Goal: Obtain resource: Obtain resource

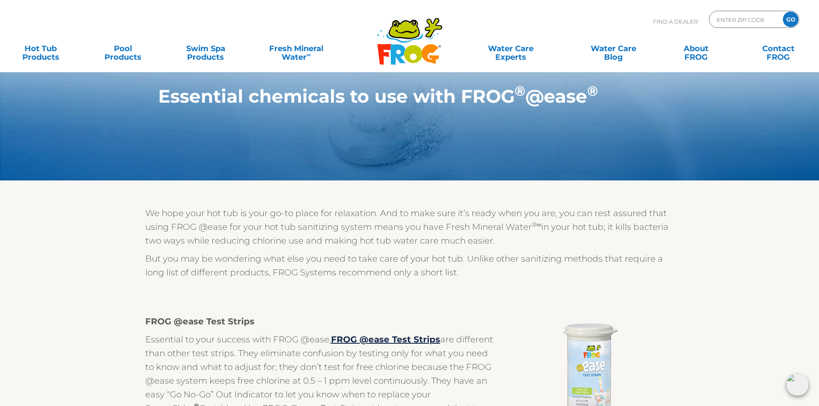
drag, startPoint x: 678, startPoint y: 312, endPoint x: 641, endPoint y: 113, distance: 202.8
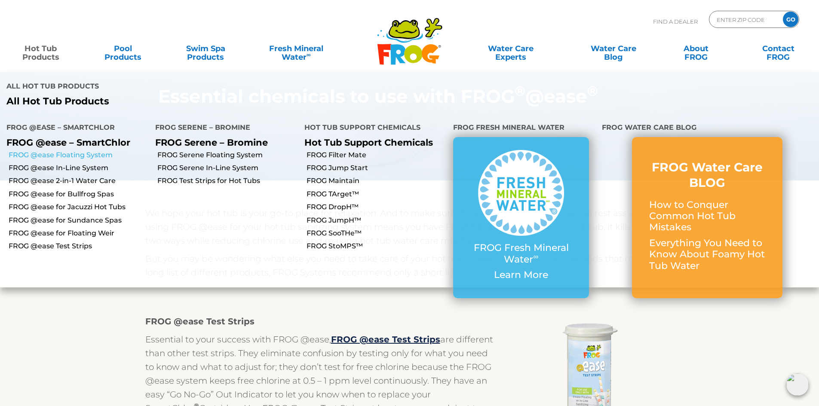
click at [50, 150] on link "FROG @ease Floating System" at bounding box center [79, 154] width 140 height 9
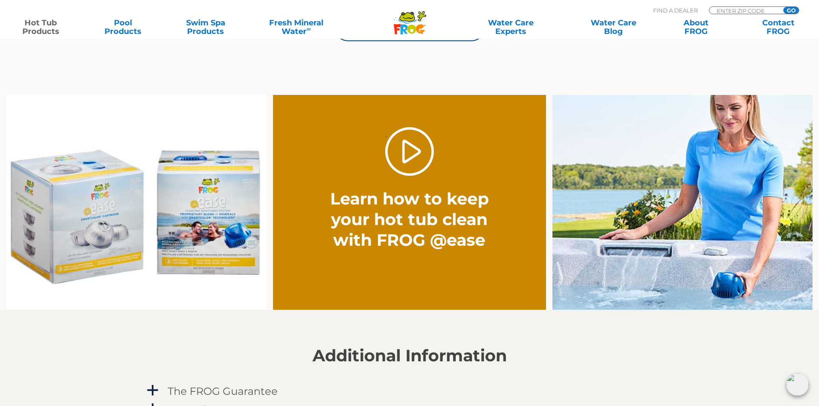
scroll to position [473, 0]
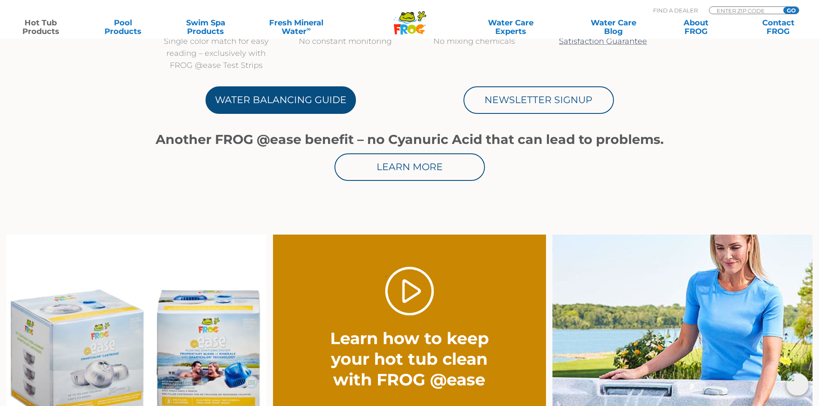
click at [302, 110] on link "Water Balancing Guide" at bounding box center [280, 100] width 150 height 28
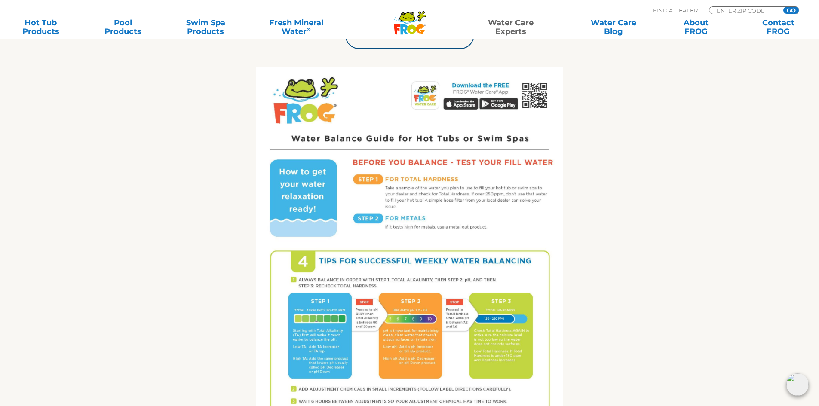
scroll to position [301, 0]
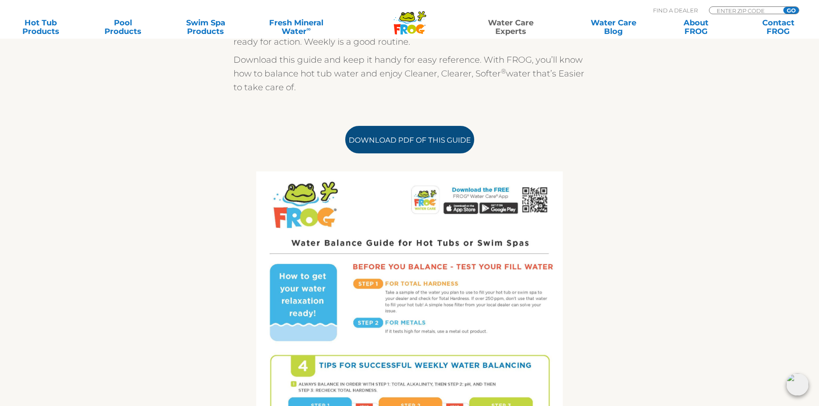
click at [398, 140] on link "Download PDF of this Guide" at bounding box center [409, 140] width 129 height 28
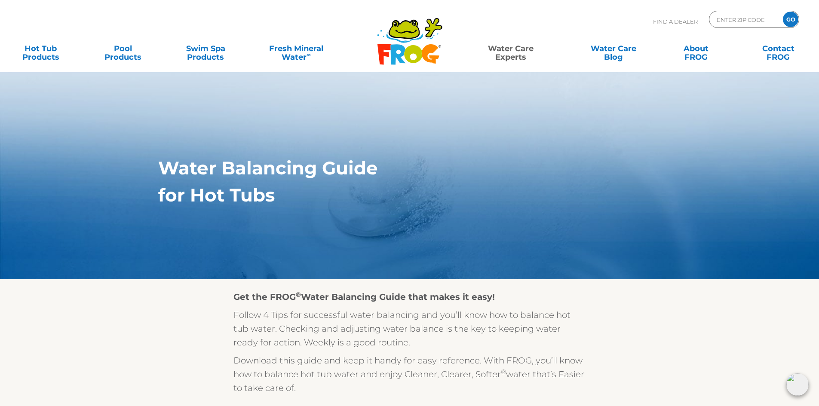
scroll to position [129, 0]
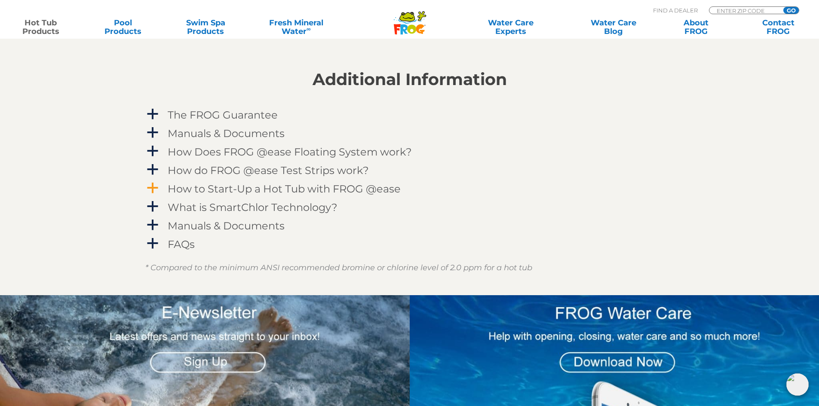
scroll to position [903, 0]
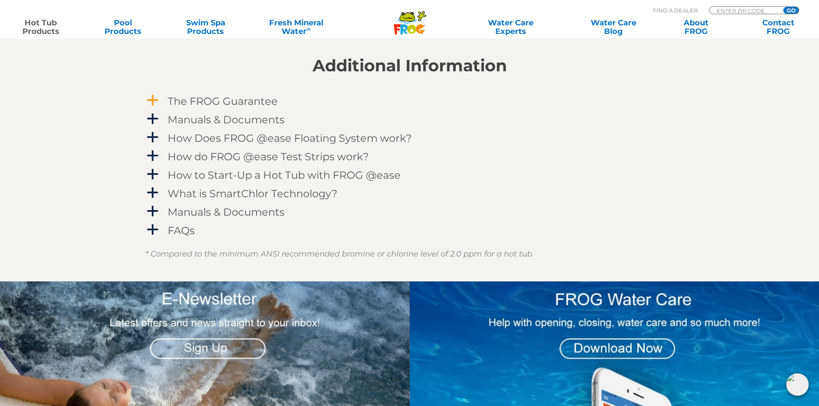
click at [190, 101] on h4 "The FROG Guarantee" at bounding box center [223, 101] width 110 height 12
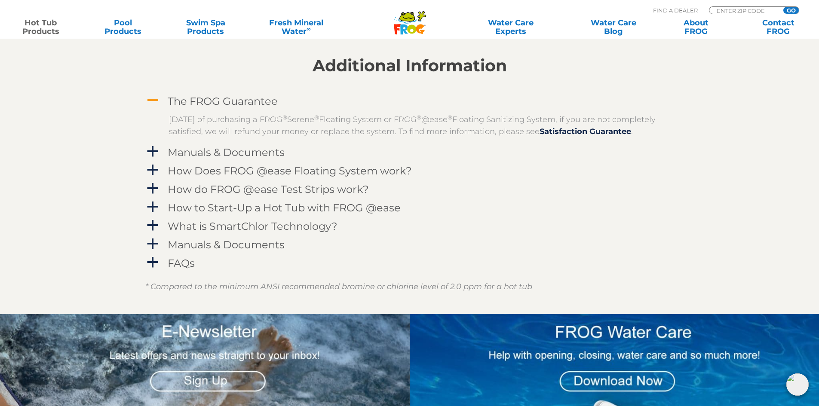
click at [190, 101] on h4 "The FROG Guarantee" at bounding box center [223, 101] width 110 height 12
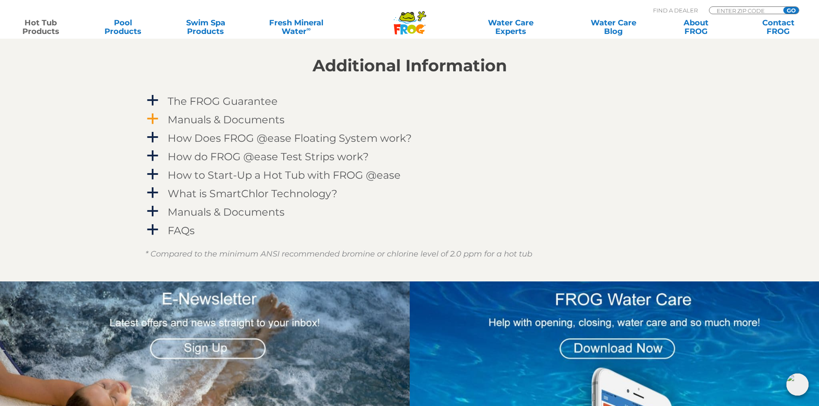
click at [218, 113] on div "Manuals & Documents" at bounding box center [390, 120] width 450 height 16
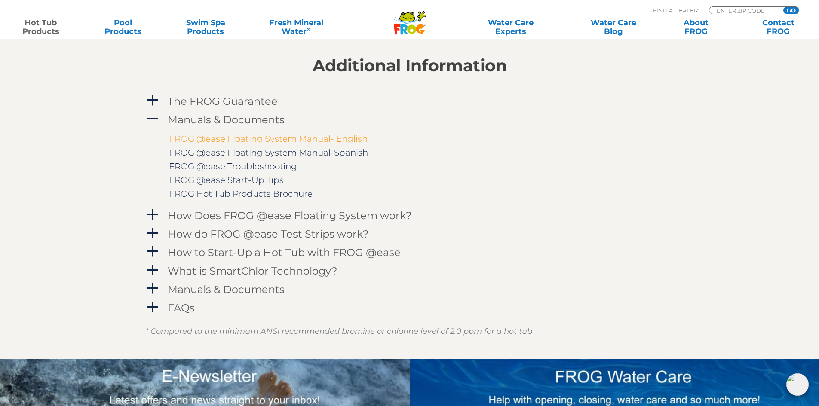
click at [253, 135] on link "FROG @ease Floating System Manual- English" at bounding box center [268, 139] width 199 height 10
